Goal: Task Accomplishment & Management: Use online tool/utility

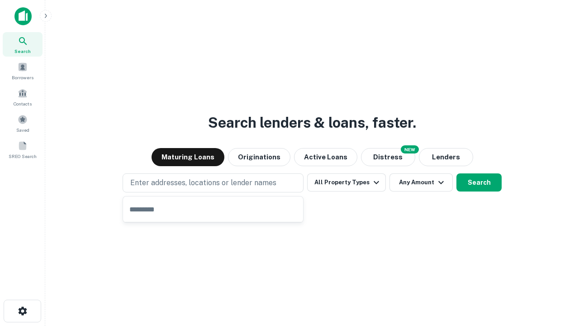
type input "**********"
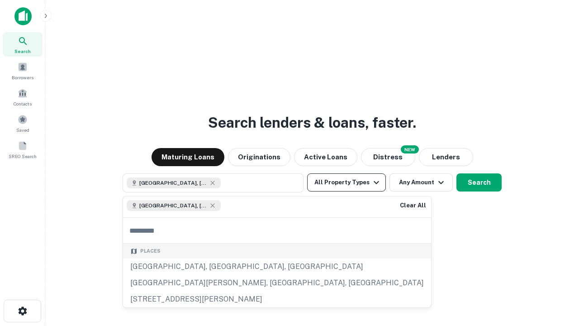
click at [347, 182] on button "All Property Types" at bounding box center [346, 182] width 79 height 18
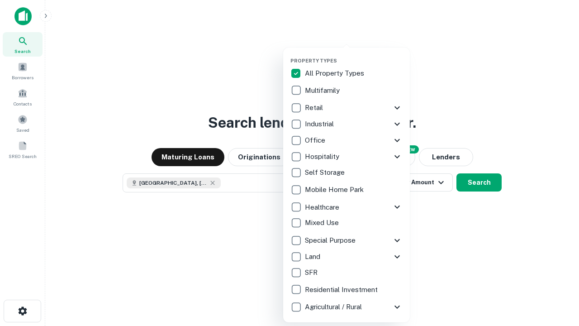
click at [354, 55] on button "button" at bounding box center [354, 55] width 127 height 0
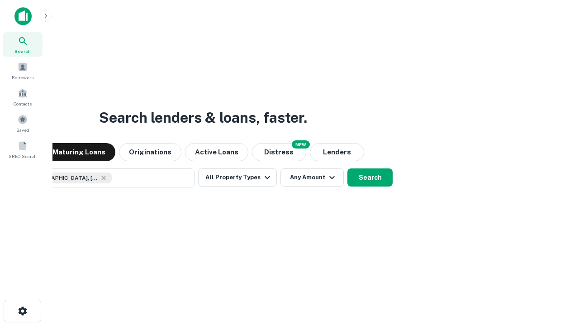
scroll to position [14, 0]
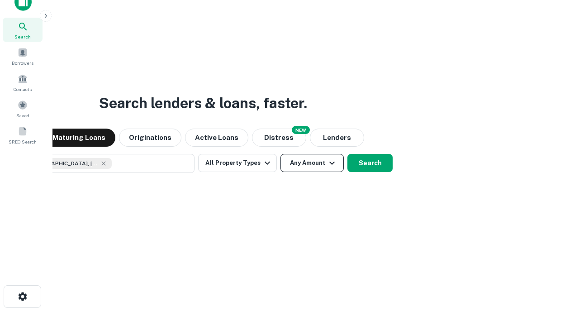
click at [281, 154] on button "Any Amount" at bounding box center [312, 163] width 63 height 18
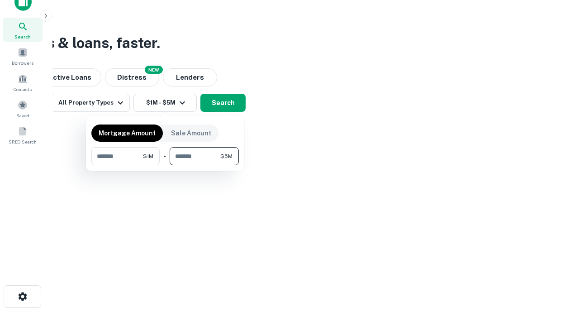
type input "*******"
click at [165, 165] on button "button" at bounding box center [165, 165] width 148 height 0
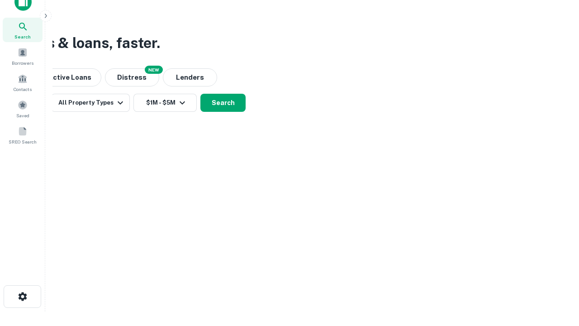
scroll to position [14, 0]
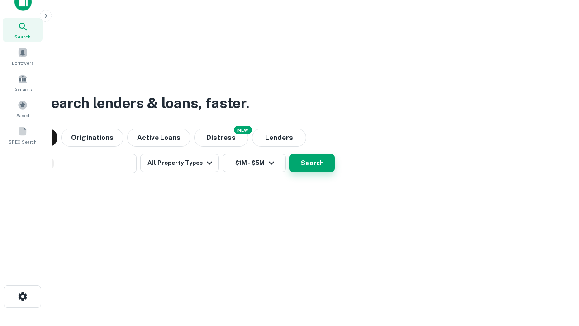
click at [290, 154] on button "Search" at bounding box center [312, 163] width 45 height 18
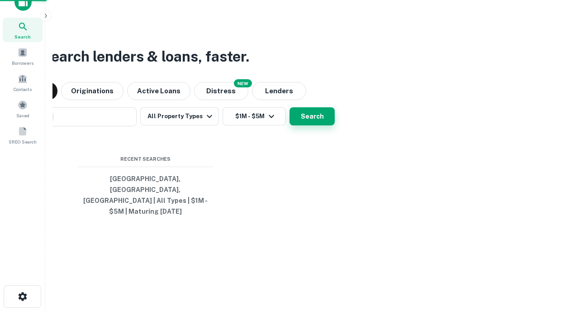
scroll to position [29, 256]
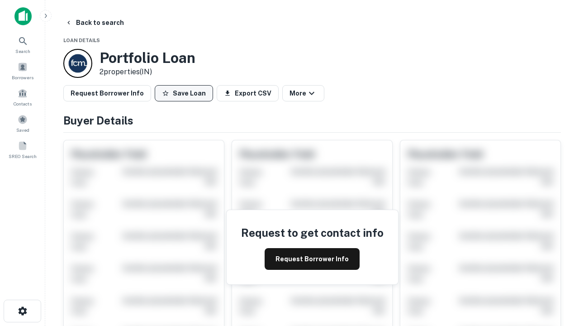
click at [184, 93] on button "Save Loan" at bounding box center [184, 93] width 58 height 16
click at [186, 93] on button "Loan Saved" at bounding box center [186, 93] width 62 height 16
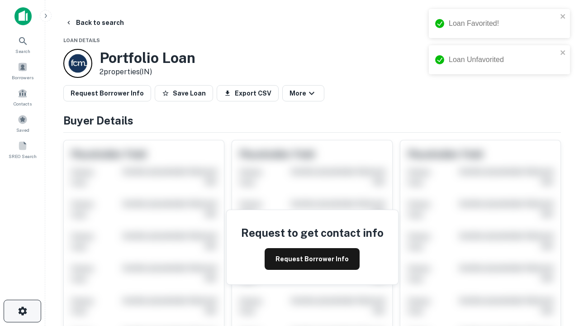
click at [22, 311] on icon "button" at bounding box center [22, 310] width 11 height 11
